Goal: Task Accomplishment & Management: Use online tool/utility

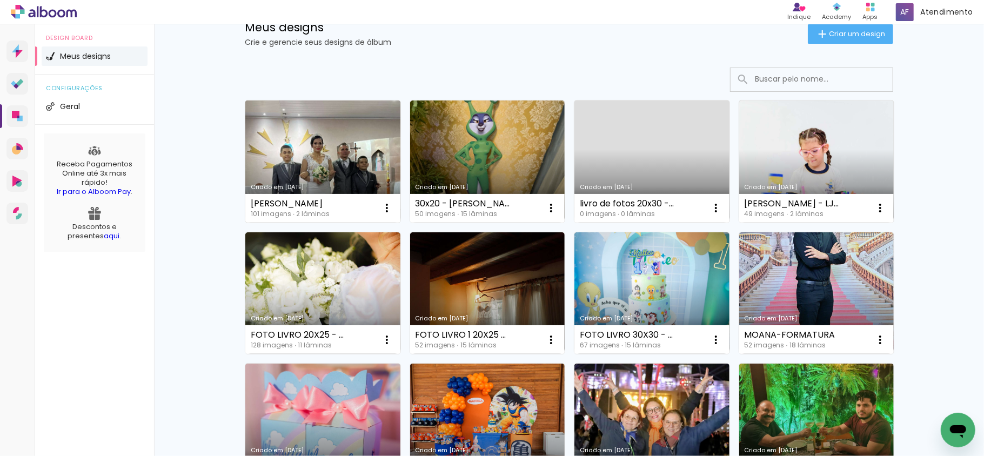
scroll to position [72, 0]
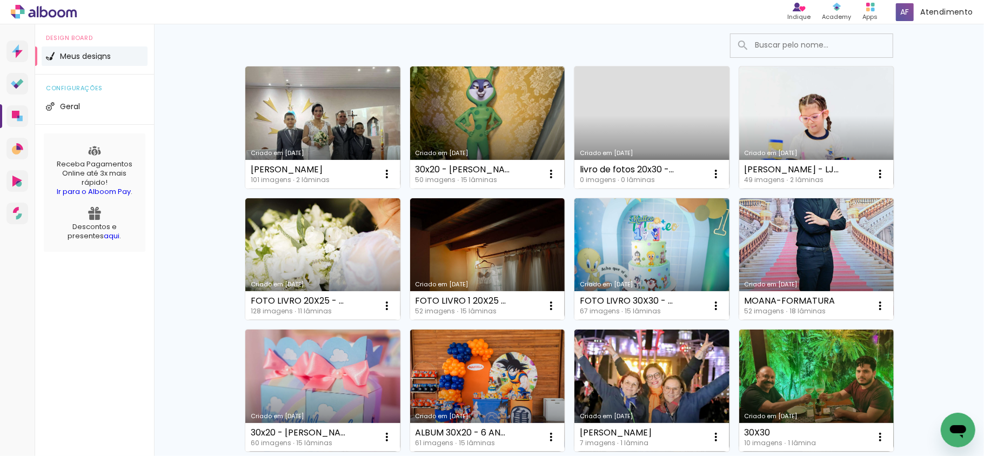
drag, startPoint x: 316, startPoint y: 241, endPoint x: 329, endPoint y: 241, distance: 13.0
click at [316, 241] on link "Criado em [DATE]" at bounding box center [322, 259] width 155 height 122
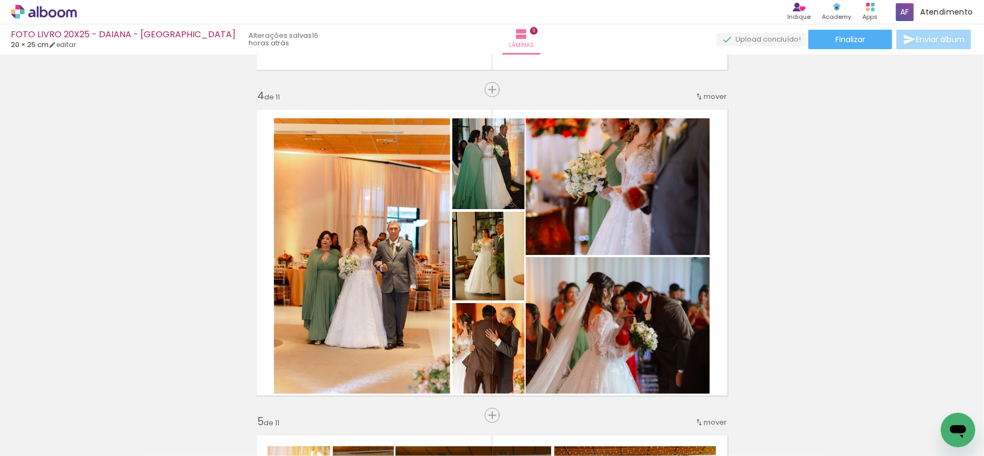
scroll to position [937, 0]
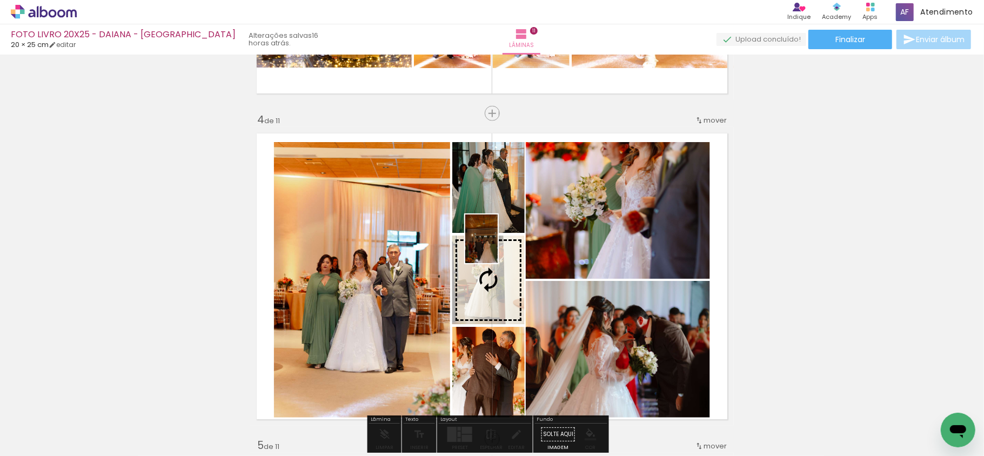
drag, startPoint x: 194, startPoint y: 413, endPoint x: 537, endPoint y: 243, distance: 383.4
click at [513, 244] on quentale-workspace at bounding box center [492, 228] width 984 height 456
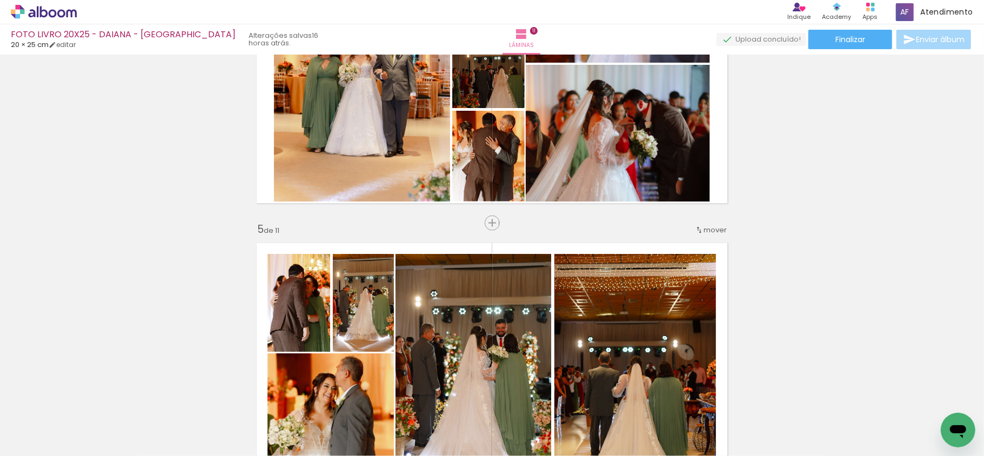
scroll to position [0, 529]
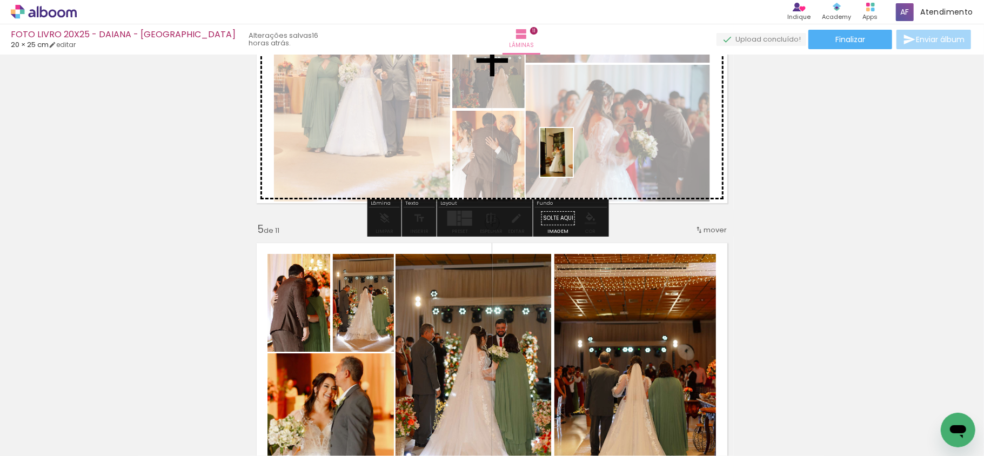
drag, startPoint x: 543, startPoint y: 372, endPoint x: 684, endPoint y: 194, distance: 227.8
click at [576, 160] on quentale-workspace at bounding box center [492, 228] width 984 height 456
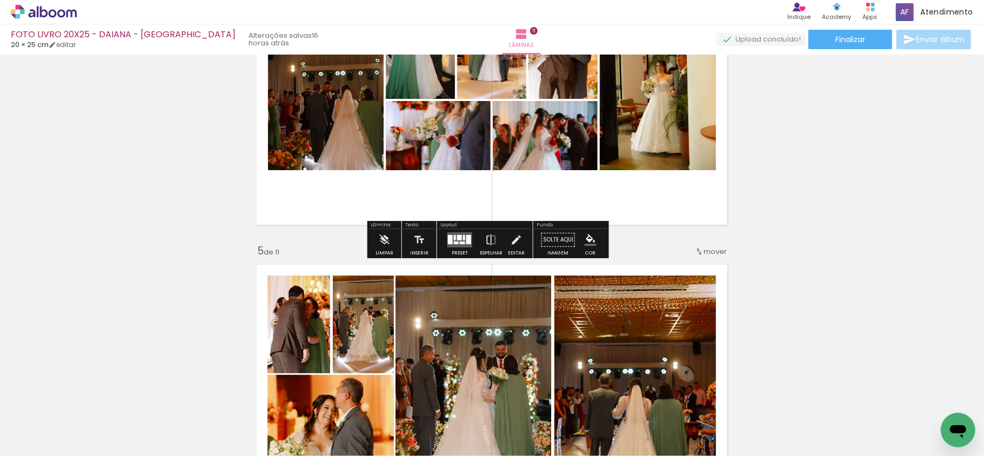
scroll to position [1153, 0]
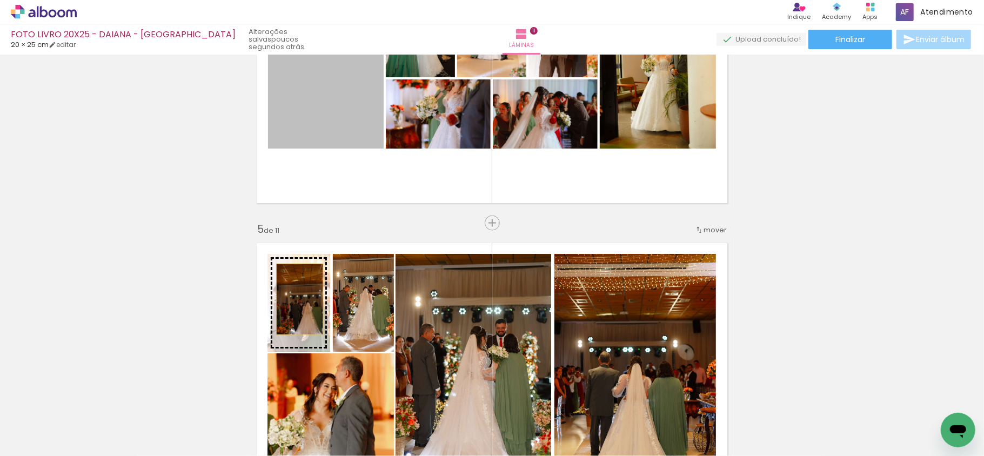
drag, startPoint x: 320, startPoint y: 97, endPoint x: 295, endPoint y: 299, distance: 203.7
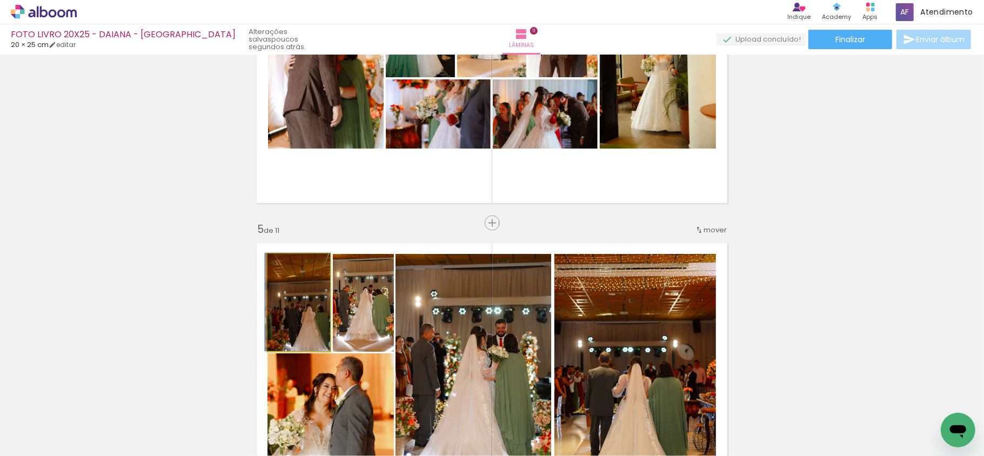
drag, startPoint x: 305, startPoint y: 314, endPoint x: 433, endPoint y: 267, distance: 136.3
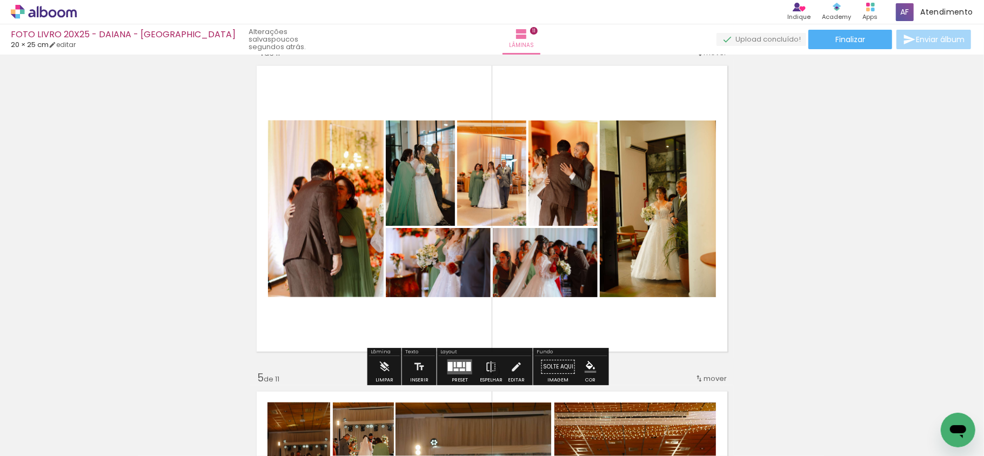
scroll to position [1009, 0]
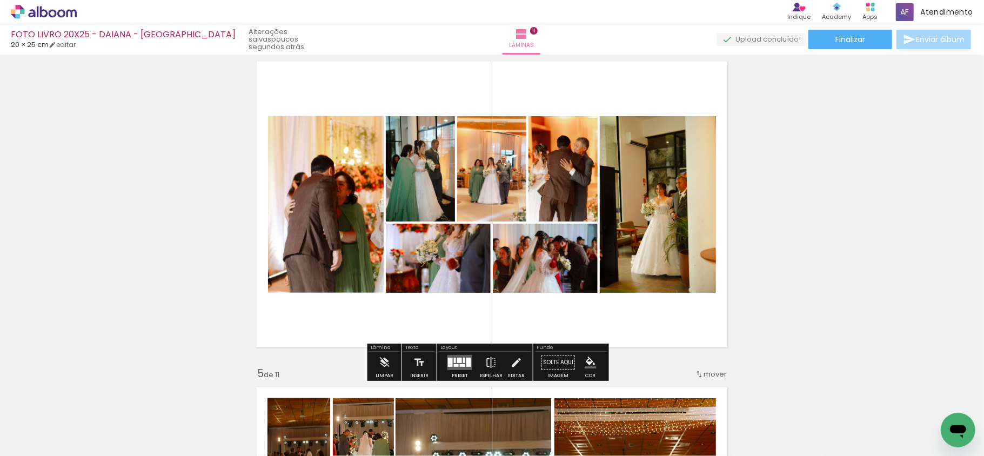
click at [455, 323] on quentale-layouter at bounding box center [460, 362] width 25 height 15
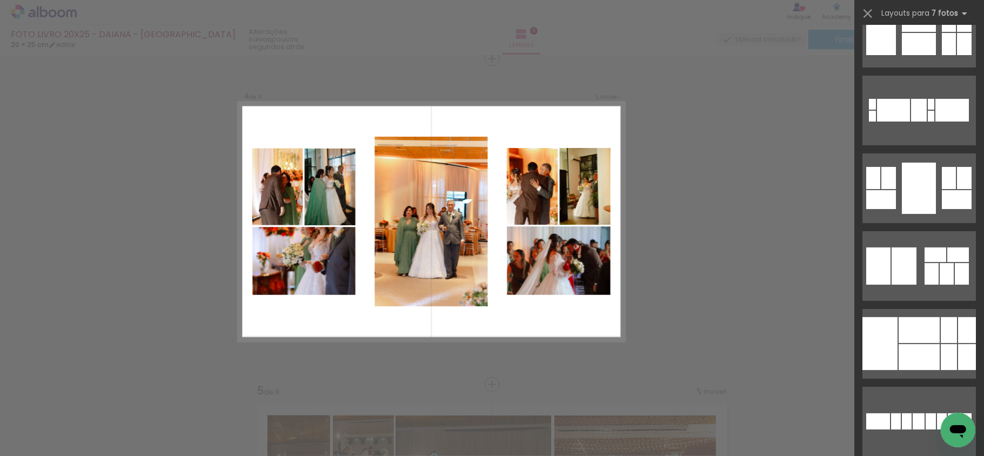
scroll to position [144, 0]
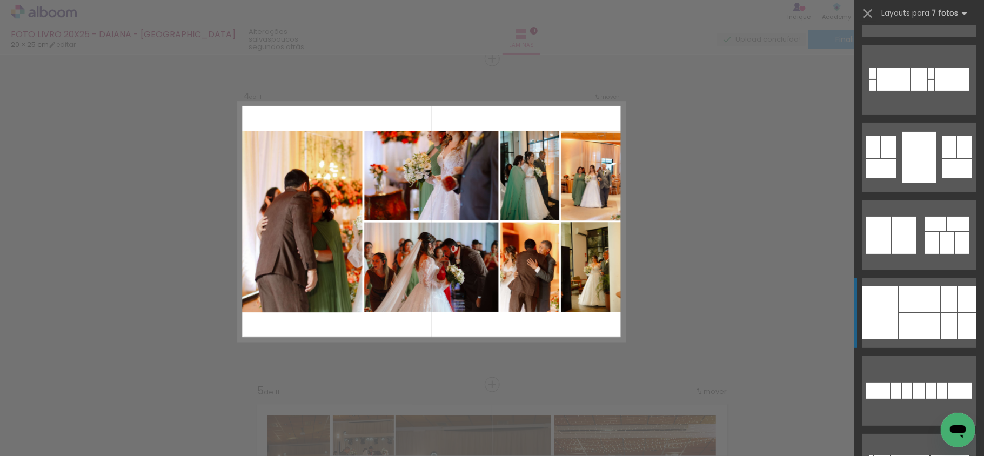
click at [738, 305] on div at bounding box center [919, 299] width 41 height 26
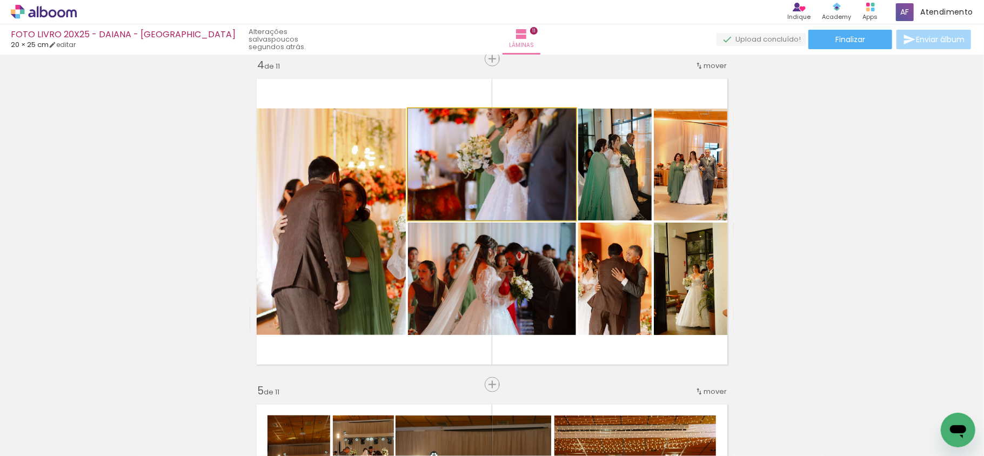
drag, startPoint x: 512, startPoint y: 169, endPoint x: 519, endPoint y: 262, distance: 93.2
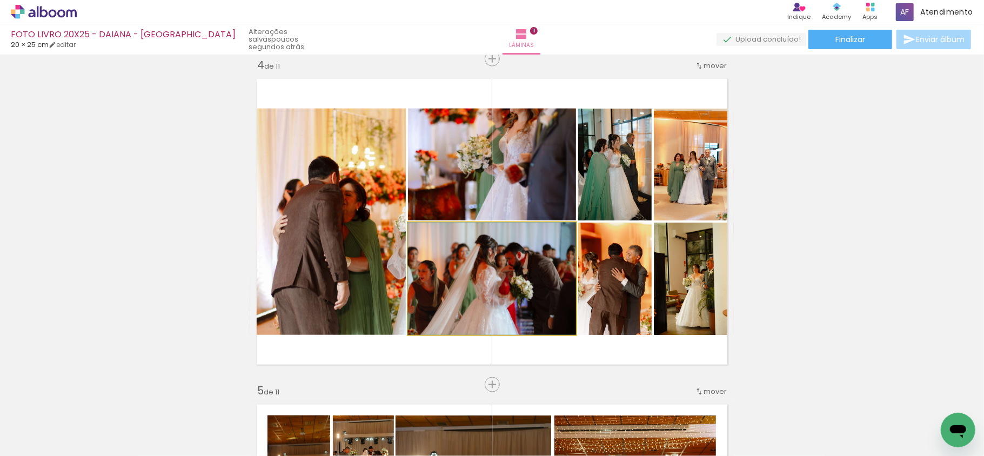
click at [517, 266] on quentale-photo at bounding box center [492, 279] width 168 height 112
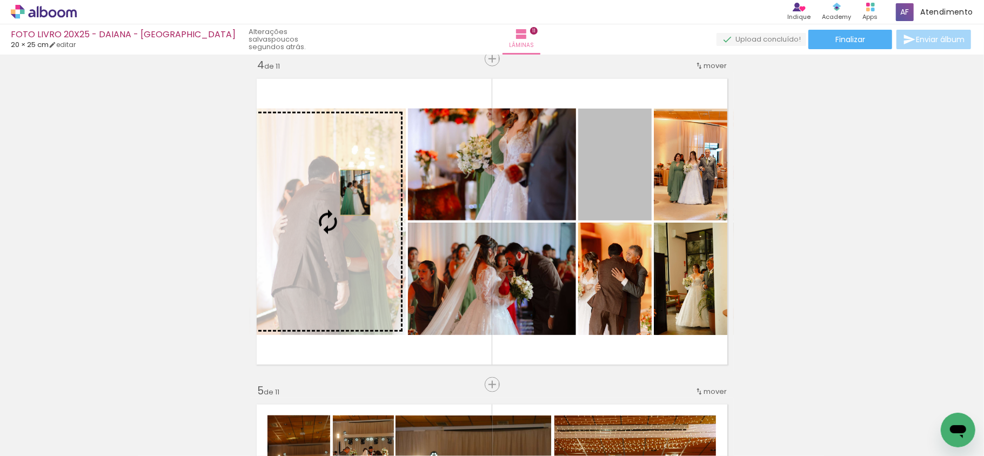
drag, startPoint x: 636, startPoint y: 161, endPoint x: 336, endPoint y: 197, distance: 302.1
click at [0, 0] on slot at bounding box center [0, 0] width 0 height 0
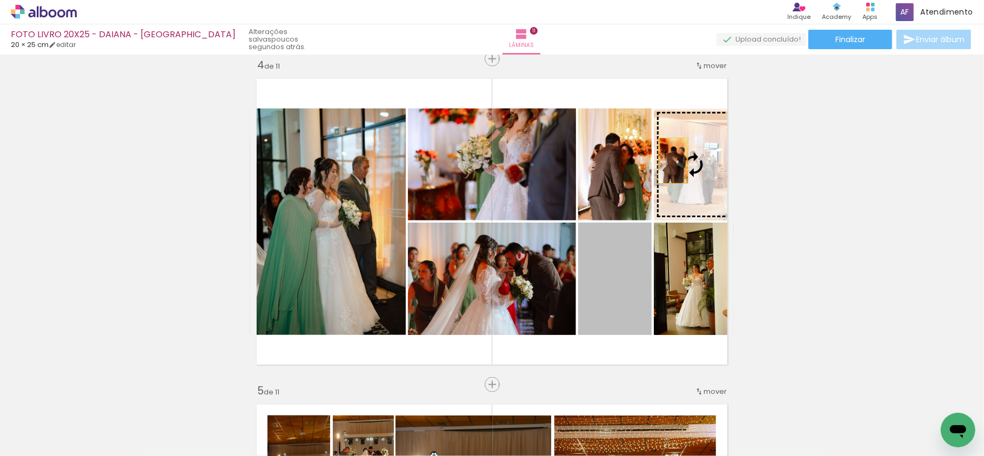
drag, startPoint x: 601, startPoint y: 278, endPoint x: 750, endPoint y: 151, distance: 195.6
click at [0, 0] on slot at bounding box center [0, 0] width 0 height 0
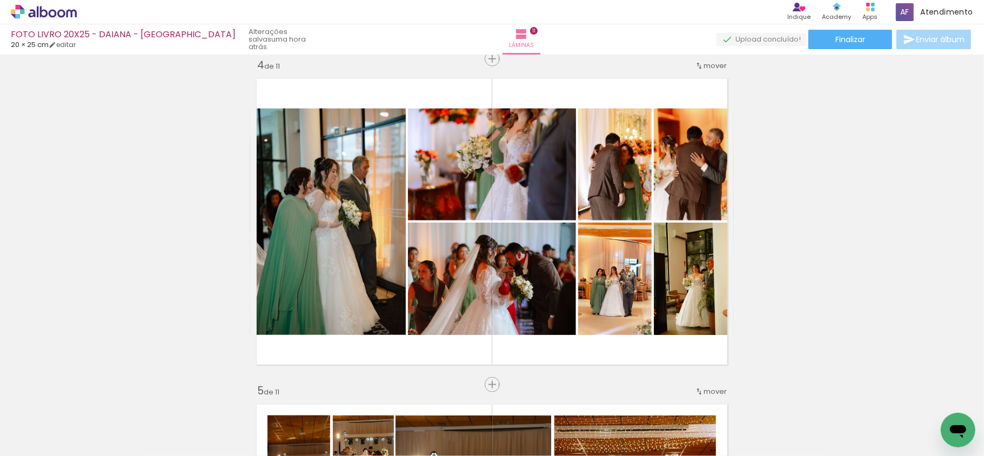
scroll to position [0, 529]
